Goal: Navigation & Orientation: Find specific page/section

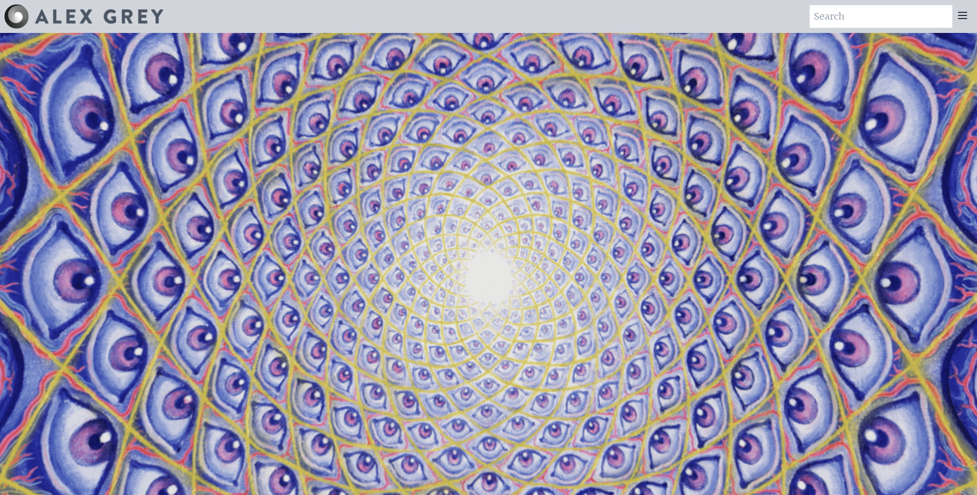
click at [967, 16] on icon at bounding box center [962, 15] width 12 height 12
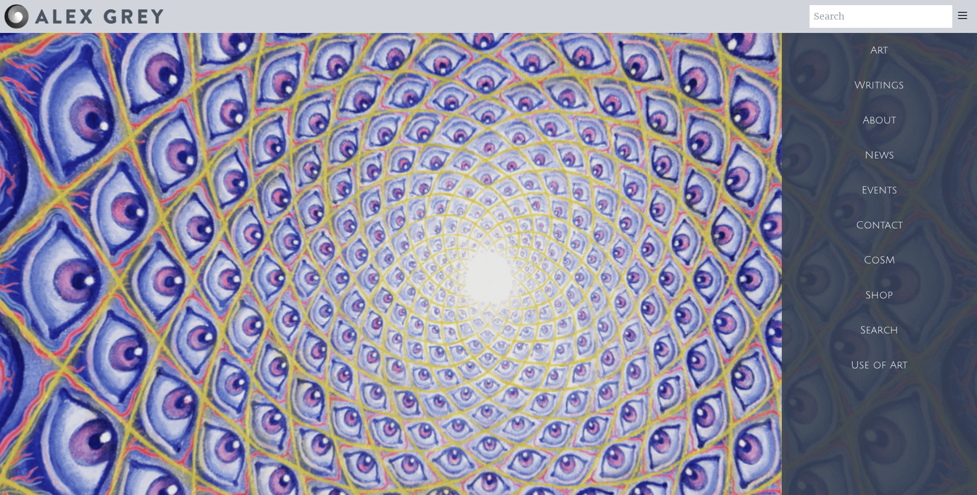
click at [870, 260] on div "CoSM" at bounding box center [879, 260] width 195 height 35
drag, startPoint x: 319, startPoint y: 176, endPoint x: 433, endPoint y: 212, distance: 118.9
click at [433, 212] on video "Your browser does not support the video tag." at bounding box center [489, 280] width 1030 height 579
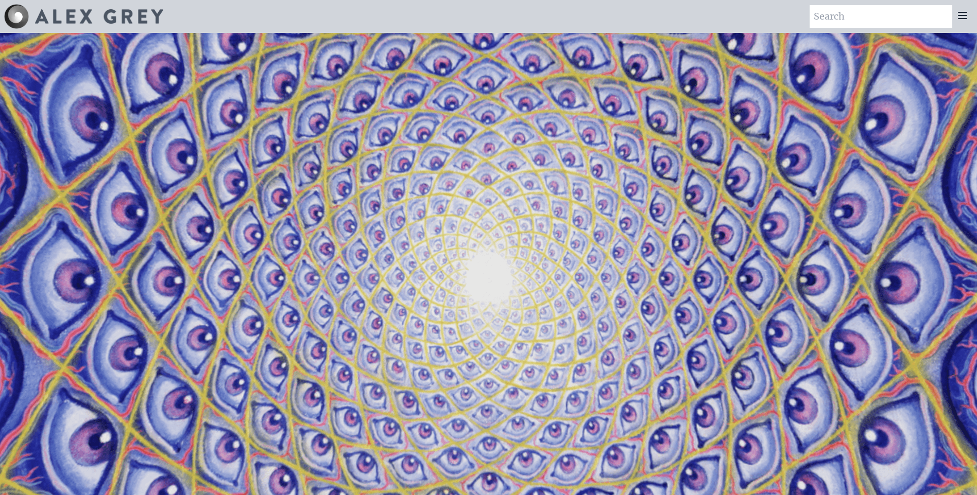
drag, startPoint x: 805, startPoint y: 245, endPoint x: 307, endPoint y: 248, distance: 498.0
click at [306, 248] on video "Your browser does not support the video tag." at bounding box center [489, 280] width 1030 height 579
drag, startPoint x: 795, startPoint y: 212, endPoint x: 408, endPoint y: 240, distance: 388.3
click at [413, 239] on video "Your browser does not support the video tag." at bounding box center [489, 280] width 1030 height 579
drag, startPoint x: 297, startPoint y: 175, endPoint x: 504, endPoint y: 180, distance: 207.1
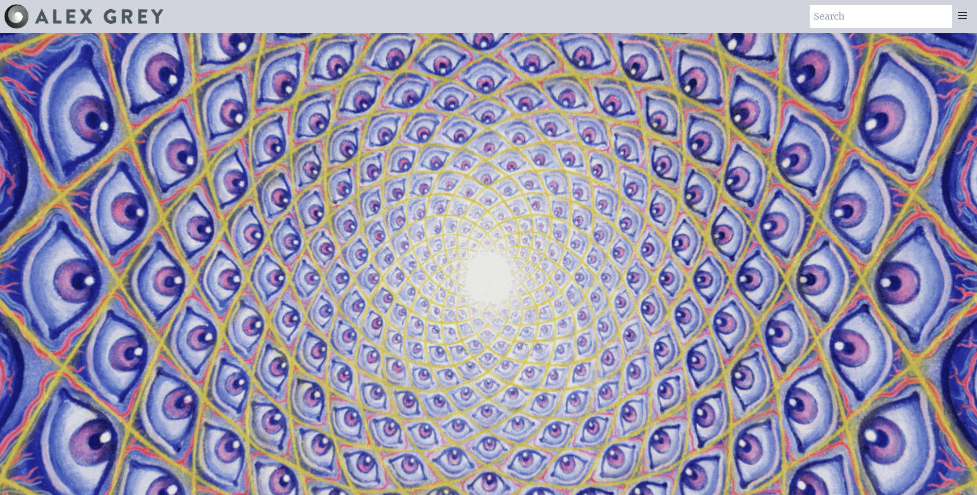
click at [504, 180] on video "Your browser does not support the video tag." at bounding box center [489, 280] width 1030 height 579
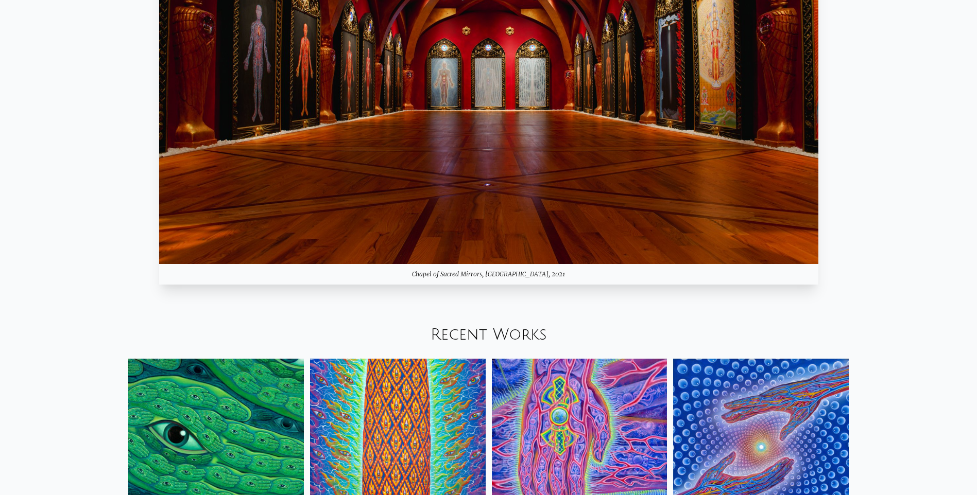
scroll to position [1081, 0]
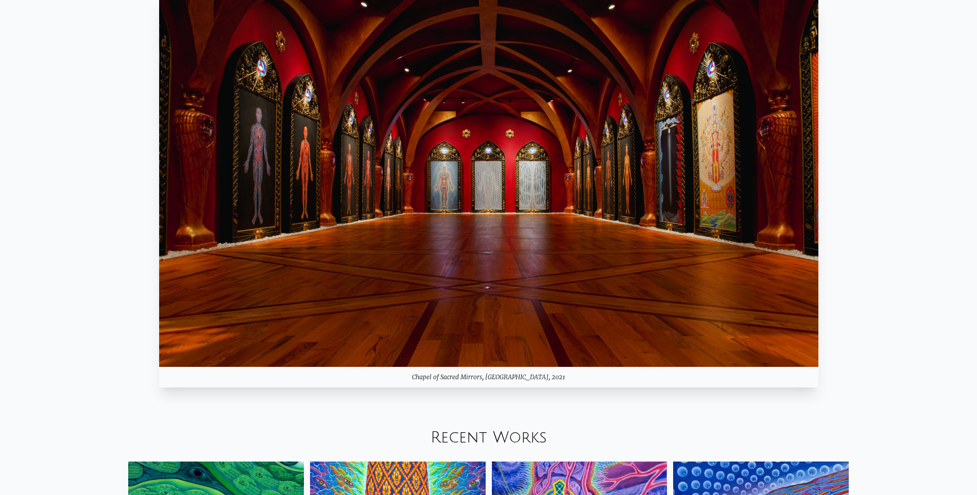
click at [255, 192] on img at bounding box center [488, 181] width 659 height 371
